Goal: Task Accomplishment & Management: Use online tool/utility

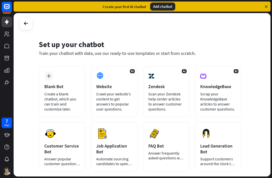
click at [104, 76] on icon at bounding box center [100, 76] width 8 height 8
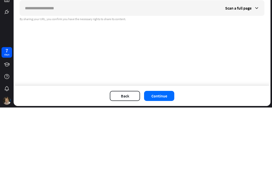
click at [46, 81] on div "check Set up chatbot 2 Train 3 Tune chatbot globe Website Scan your website con…" at bounding box center [142, 84] width 257 height 143
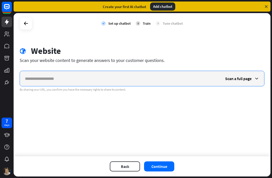
click at [37, 81] on input "text" at bounding box center [120, 78] width 200 height 15
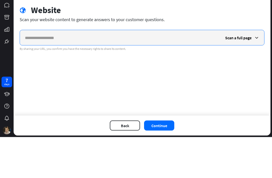
paste input "**********"
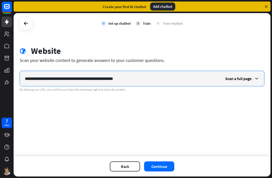
type input "**********"
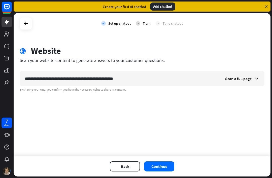
click at [166, 169] on button "Continue" at bounding box center [159, 166] width 30 height 10
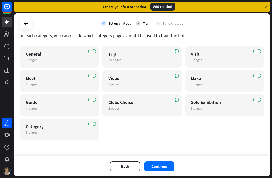
scroll to position [33, 0]
click at [160, 171] on button "Continue" at bounding box center [159, 166] width 30 height 10
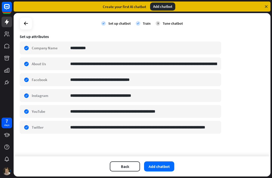
scroll to position [85, 0]
click at [159, 166] on button "Add chatbot" at bounding box center [159, 166] width 30 height 10
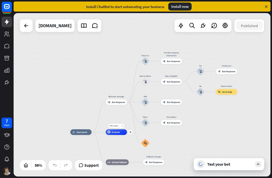
click at [221, 166] on div "Test your bot" at bounding box center [229, 164] width 45 height 5
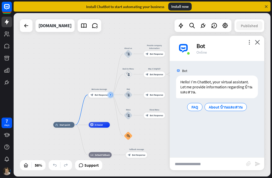
click at [220, 107] on span "About บ้านและสวน" at bounding box center [226, 106] width 34 height 5
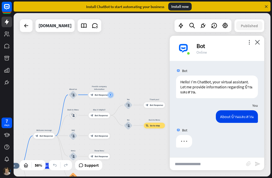
click at [189, 113] on div "About บ้านและสวน [DATE] 4:58 PM Show JSON" at bounding box center [217, 117] width 94 height 15
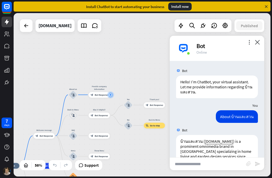
scroll to position [27, 0]
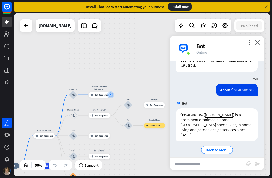
click at [213, 147] on span "Back to Menu" at bounding box center [216, 149] width 23 height 5
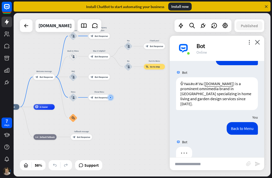
scroll to position [62, 0]
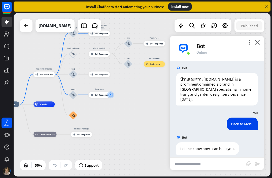
click at [206, 163] on input "text" at bounding box center [208, 163] width 76 height 13
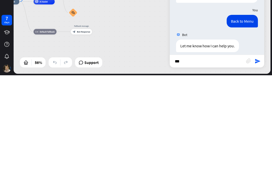
type input "***"
click at [255, 161] on icon "send" at bounding box center [257, 164] width 6 height 6
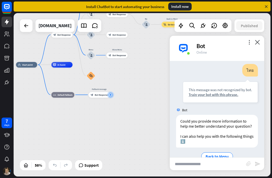
scroll to position [172, 0]
